Goal: Task Accomplishment & Management: Use online tool/utility

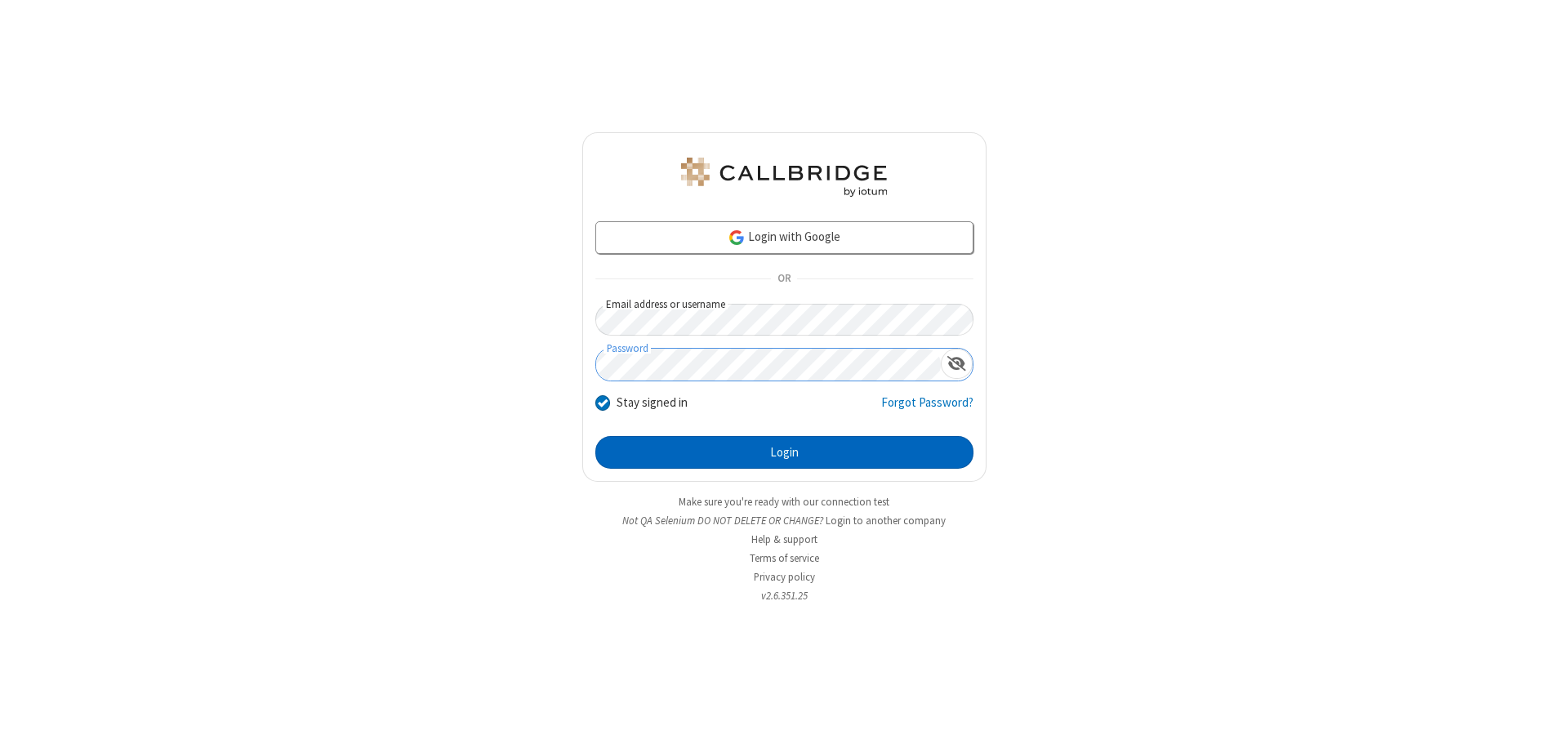
click at [784, 453] on button "Login" at bounding box center [784, 453] width 378 height 33
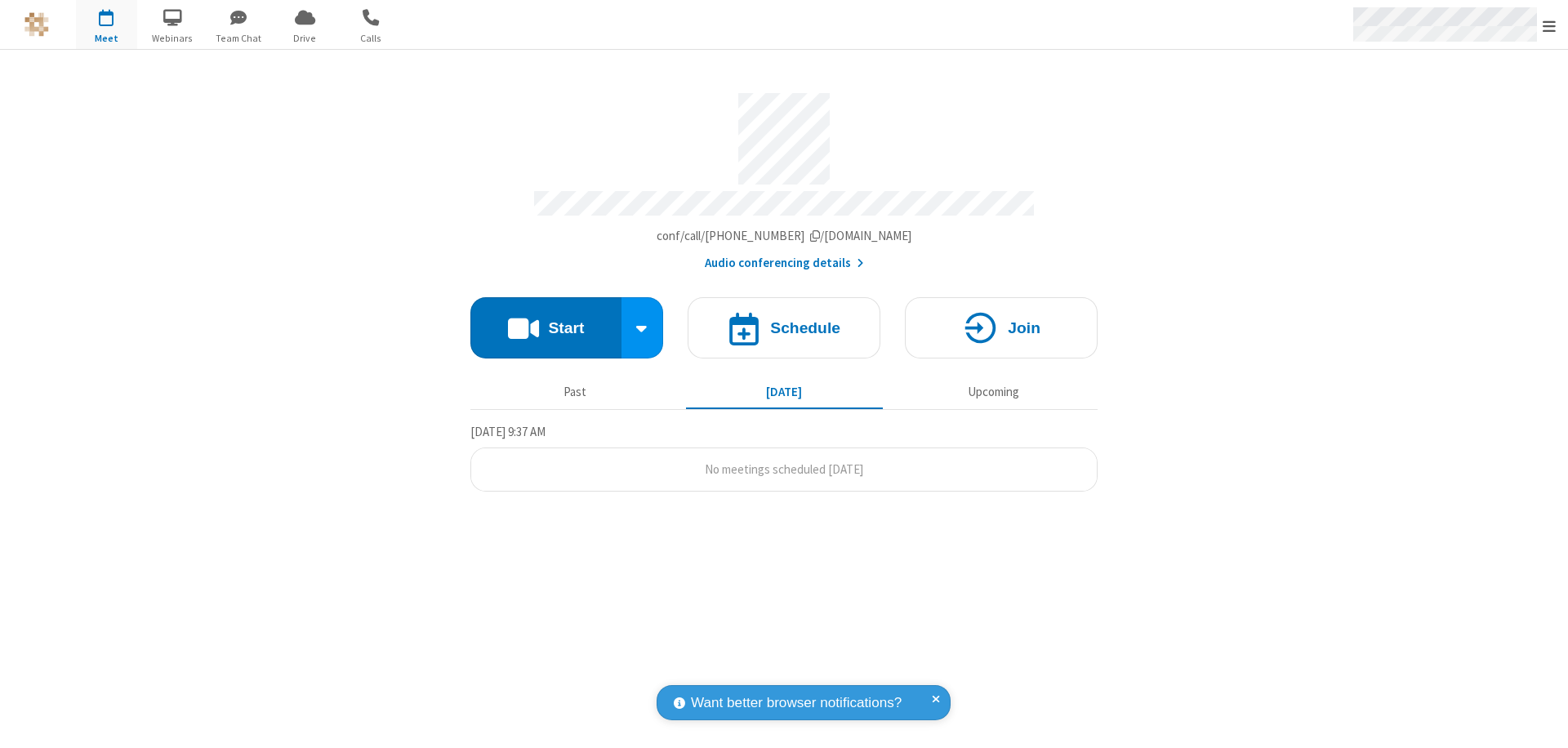
click at [1549, 25] on span "Open menu" at bounding box center [1548, 26] width 13 height 16
click at [106, 24] on span "button" at bounding box center [106, 17] width 62 height 28
click at [784, 320] on h4 "Schedule" at bounding box center [805, 328] width 71 height 15
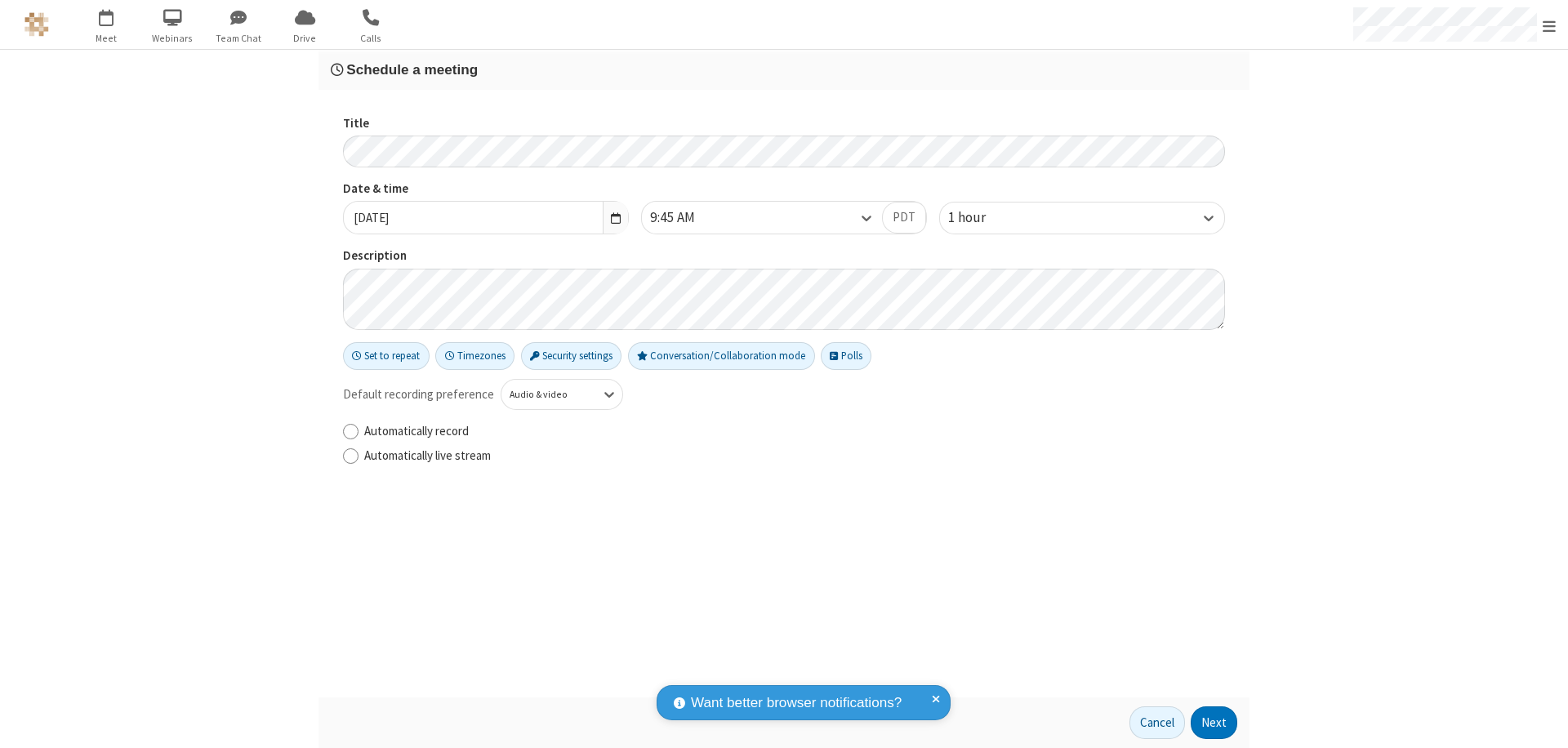
click at [784, 70] on h3 "Schedule a meeting" at bounding box center [784, 70] width 907 height 15
click at [1214, 723] on button "Next" at bounding box center [1214, 722] width 46 height 33
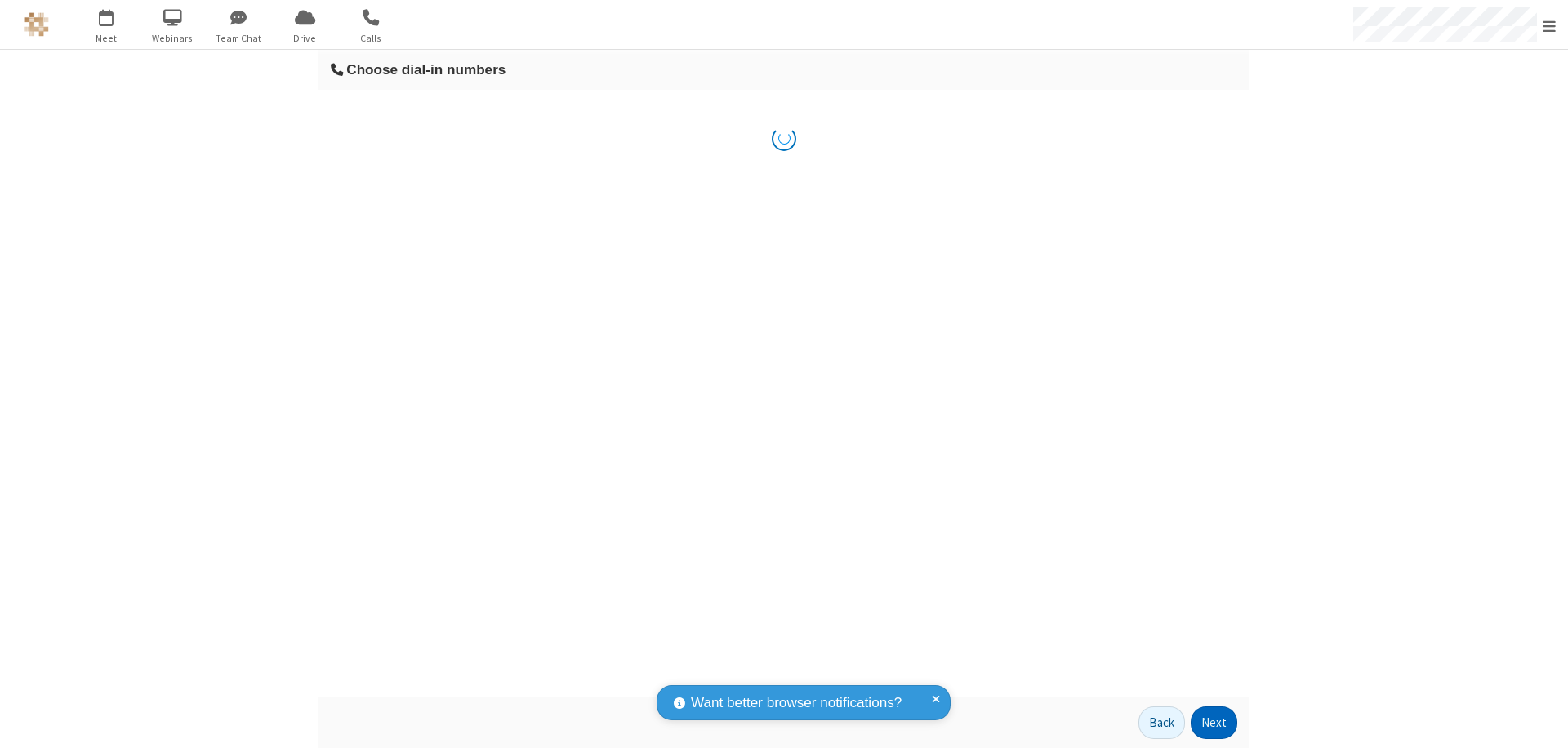
click at [1214, 723] on button "Next" at bounding box center [1214, 722] width 46 height 33
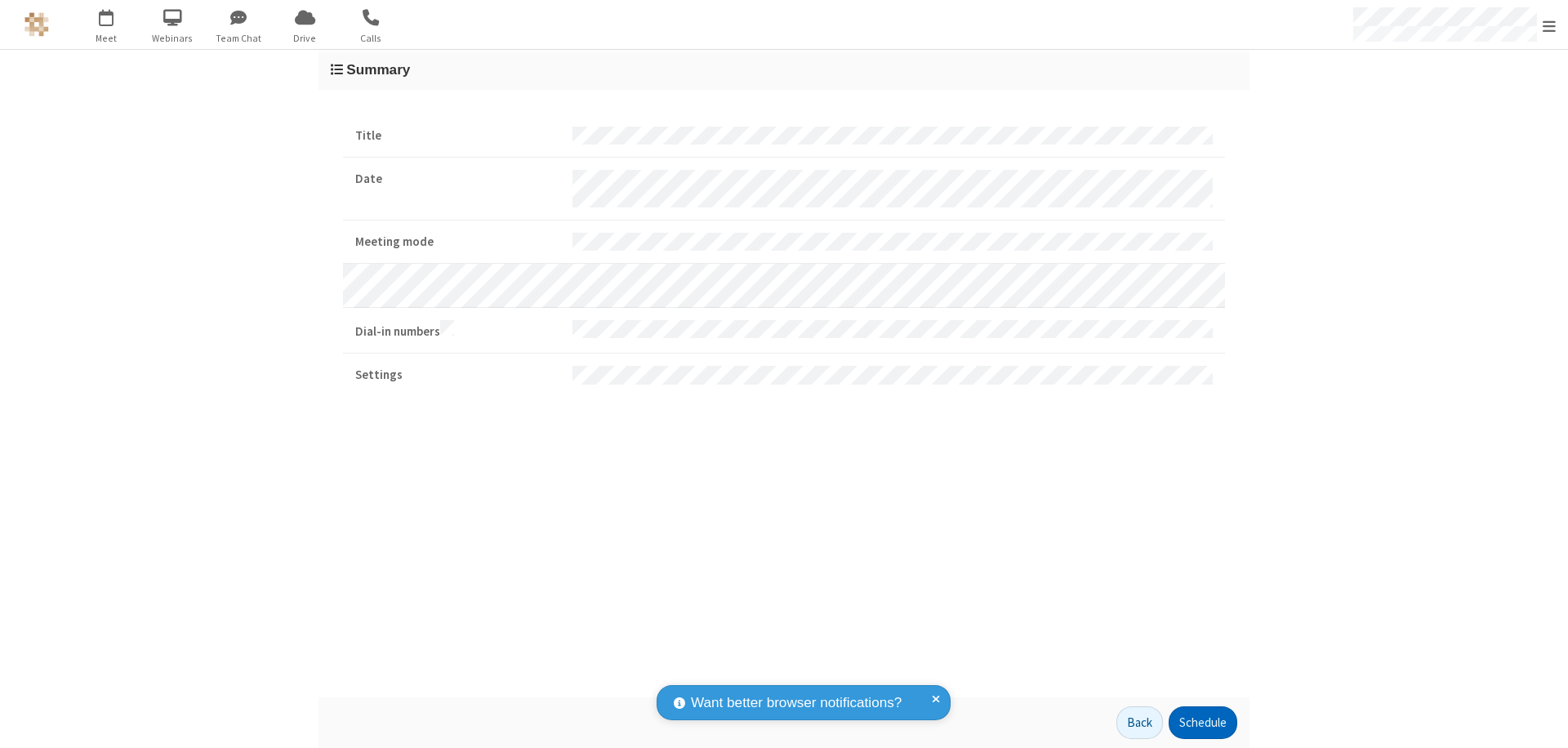
click at [1202, 723] on button "Schedule" at bounding box center [1202, 722] width 69 height 33
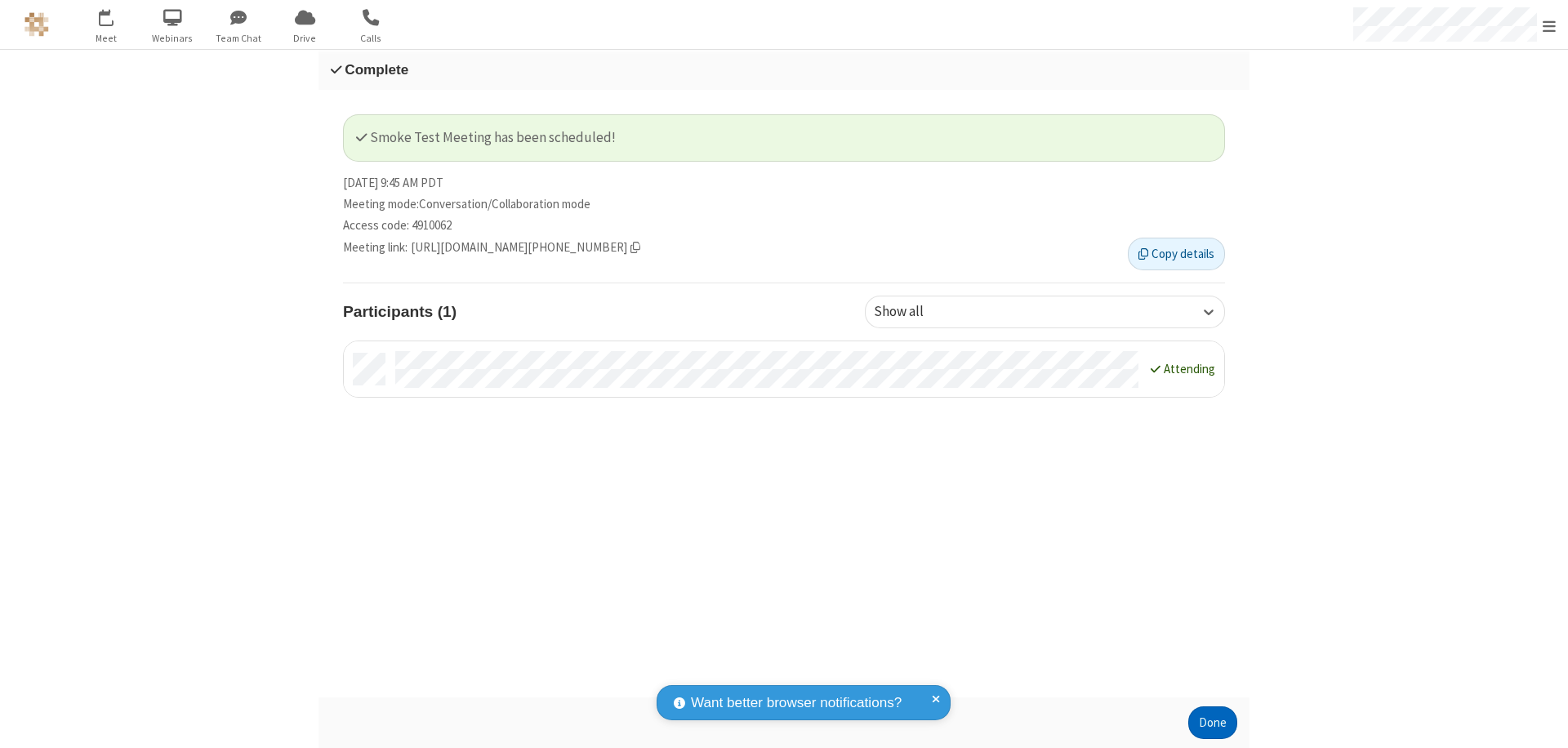
click at [1213, 723] on button "Done" at bounding box center [1212, 722] width 49 height 33
